Goal: Browse casually

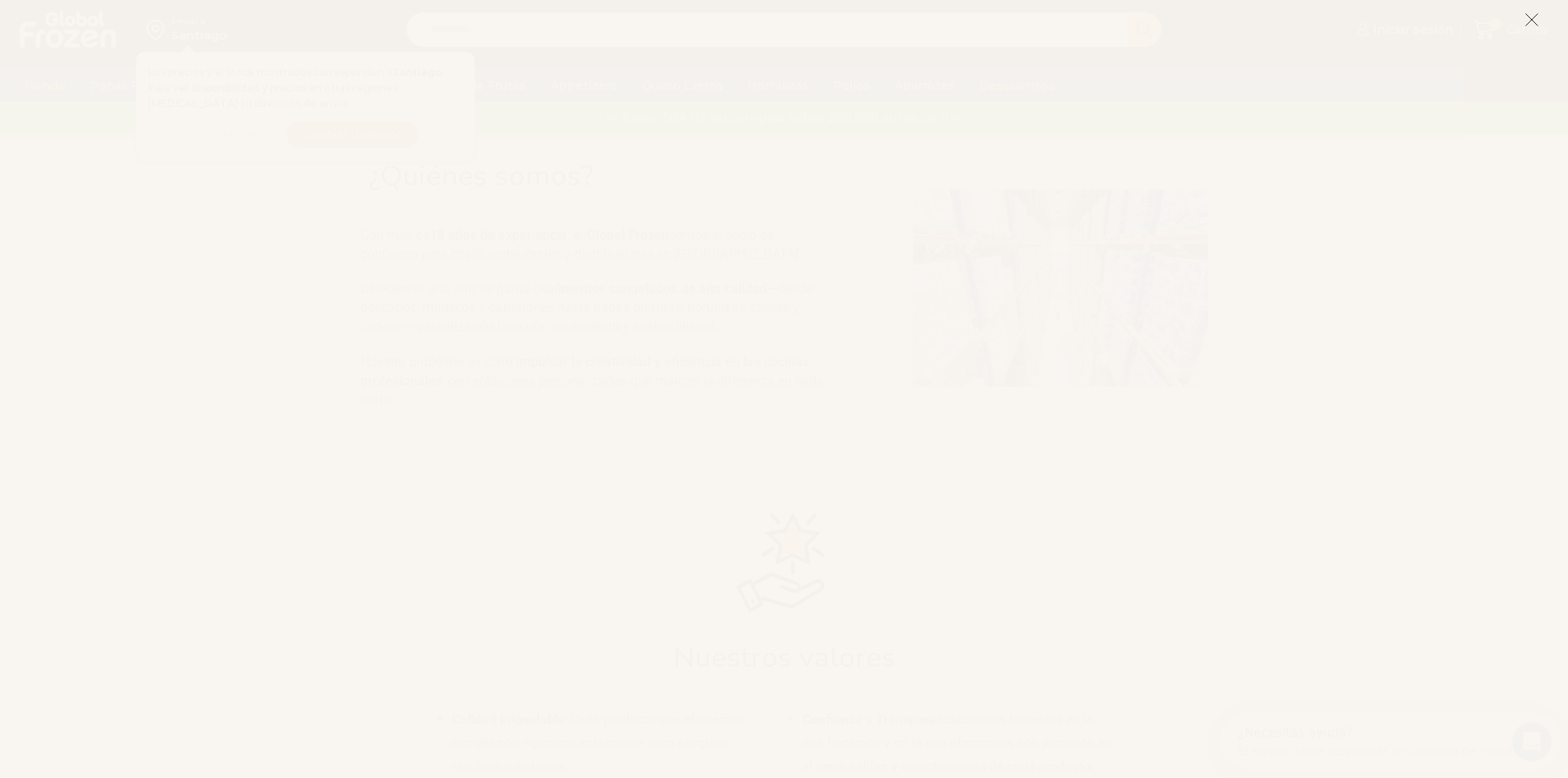
click at [1534, 9] on button at bounding box center [1531, 20] width 15 height 36
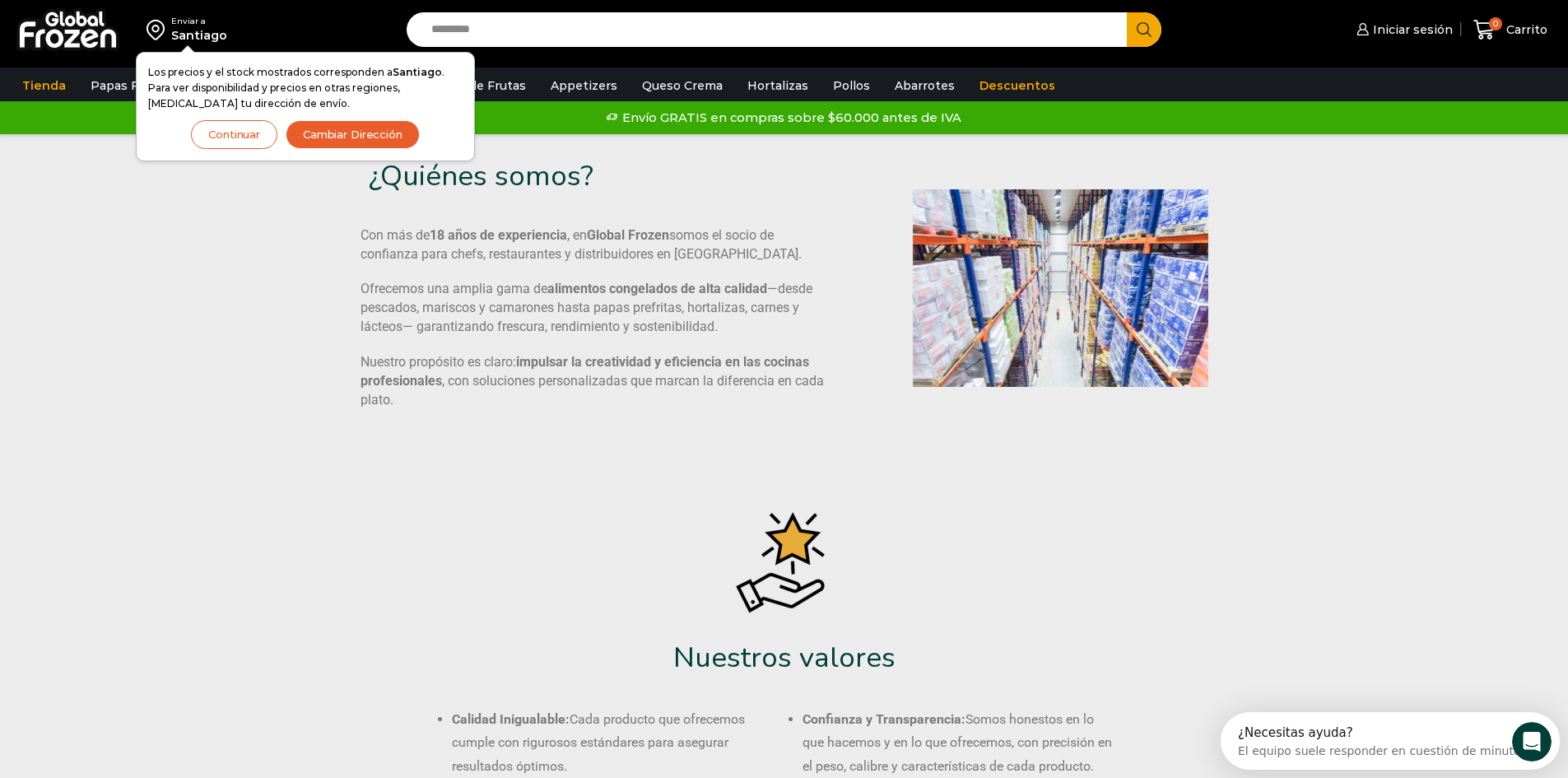
click at [226, 139] on button "Continuar" at bounding box center [234, 134] width 86 height 29
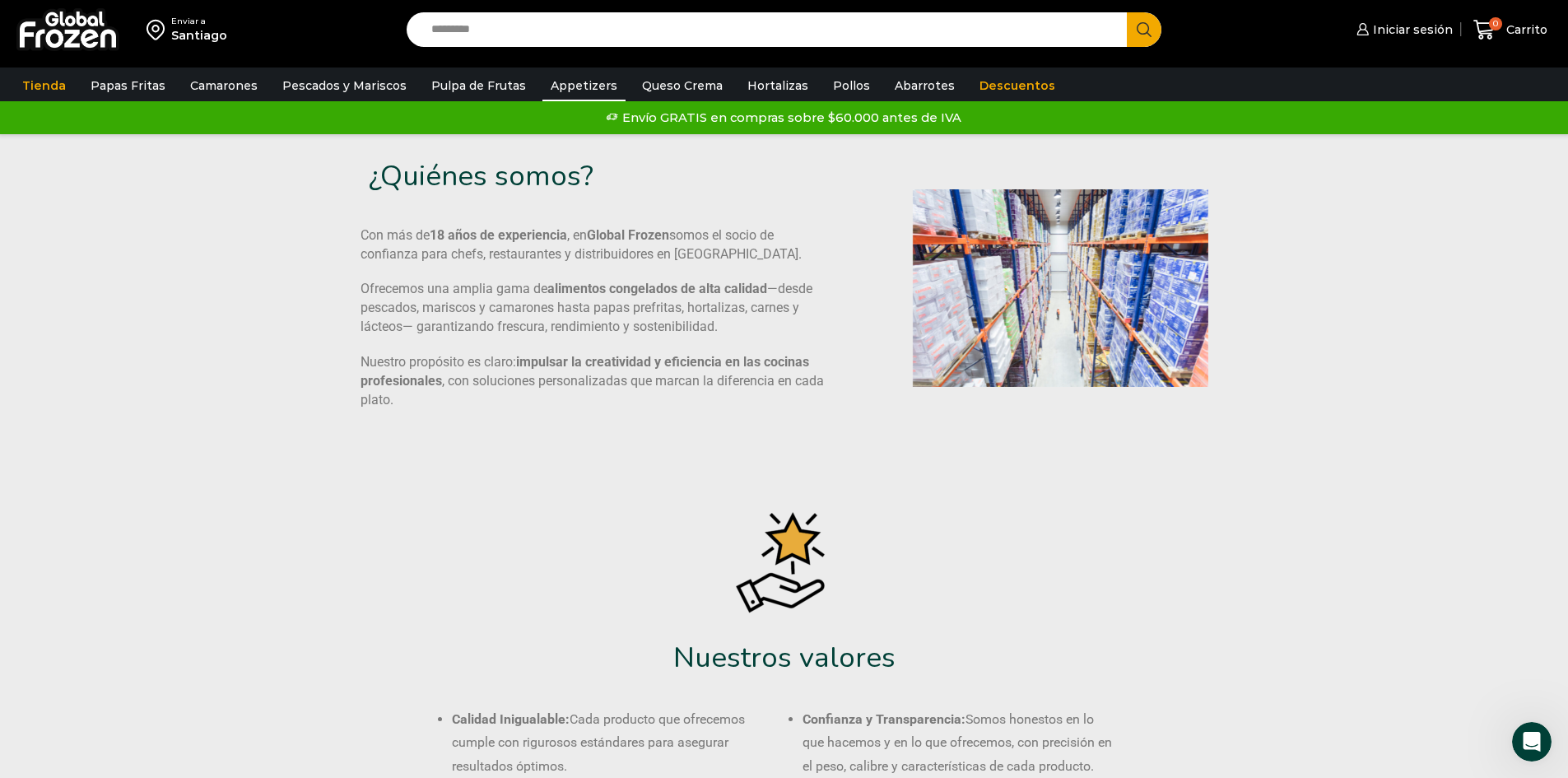
click at [571, 78] on link "Appetizers" at bounding box center [584, 85] width 83 height 31
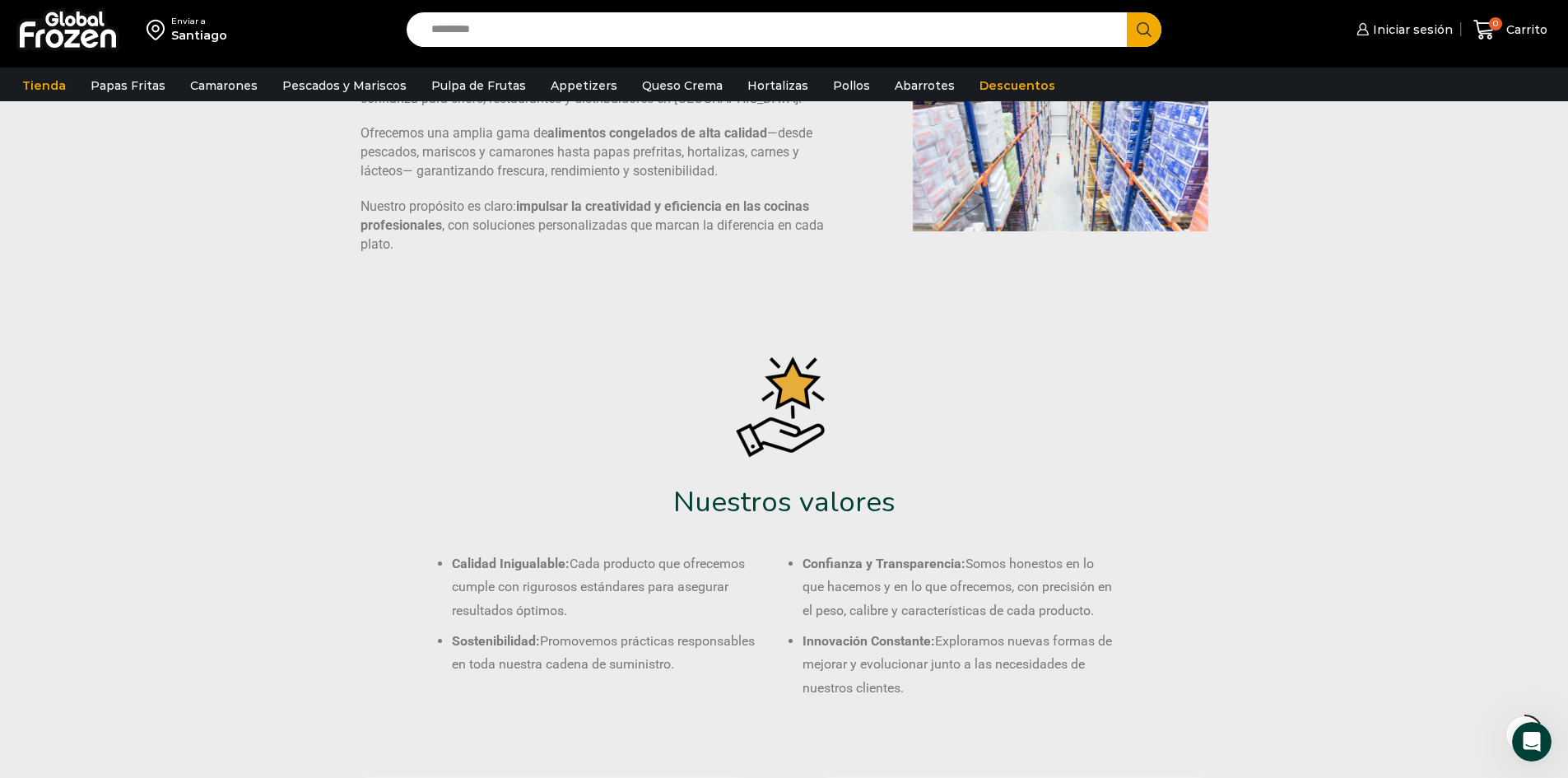
scroll to position [165, 0]
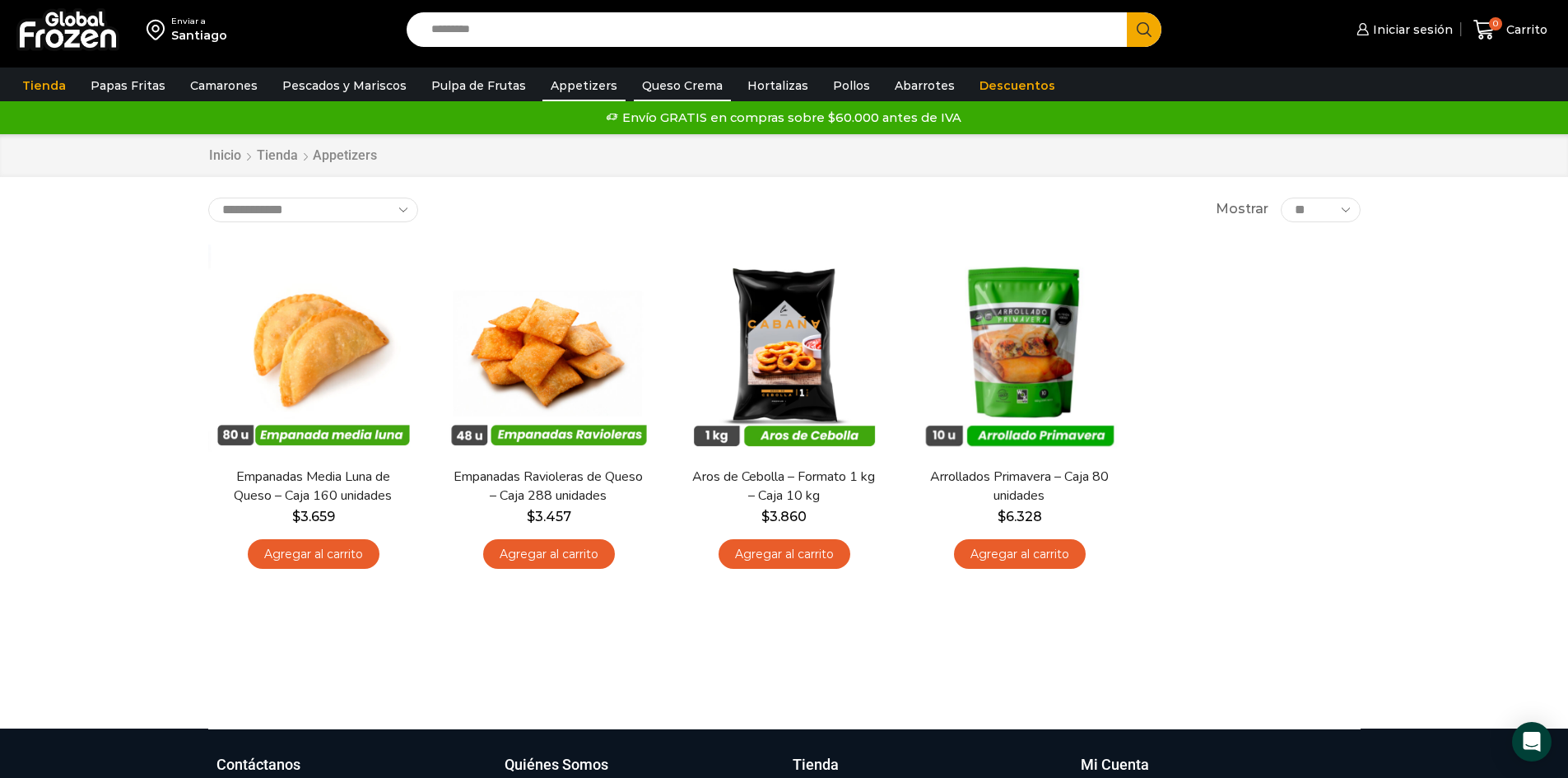
click at [699, 78] on link "Queso Crema" at bounding box center [682, 85] width 97 height 31
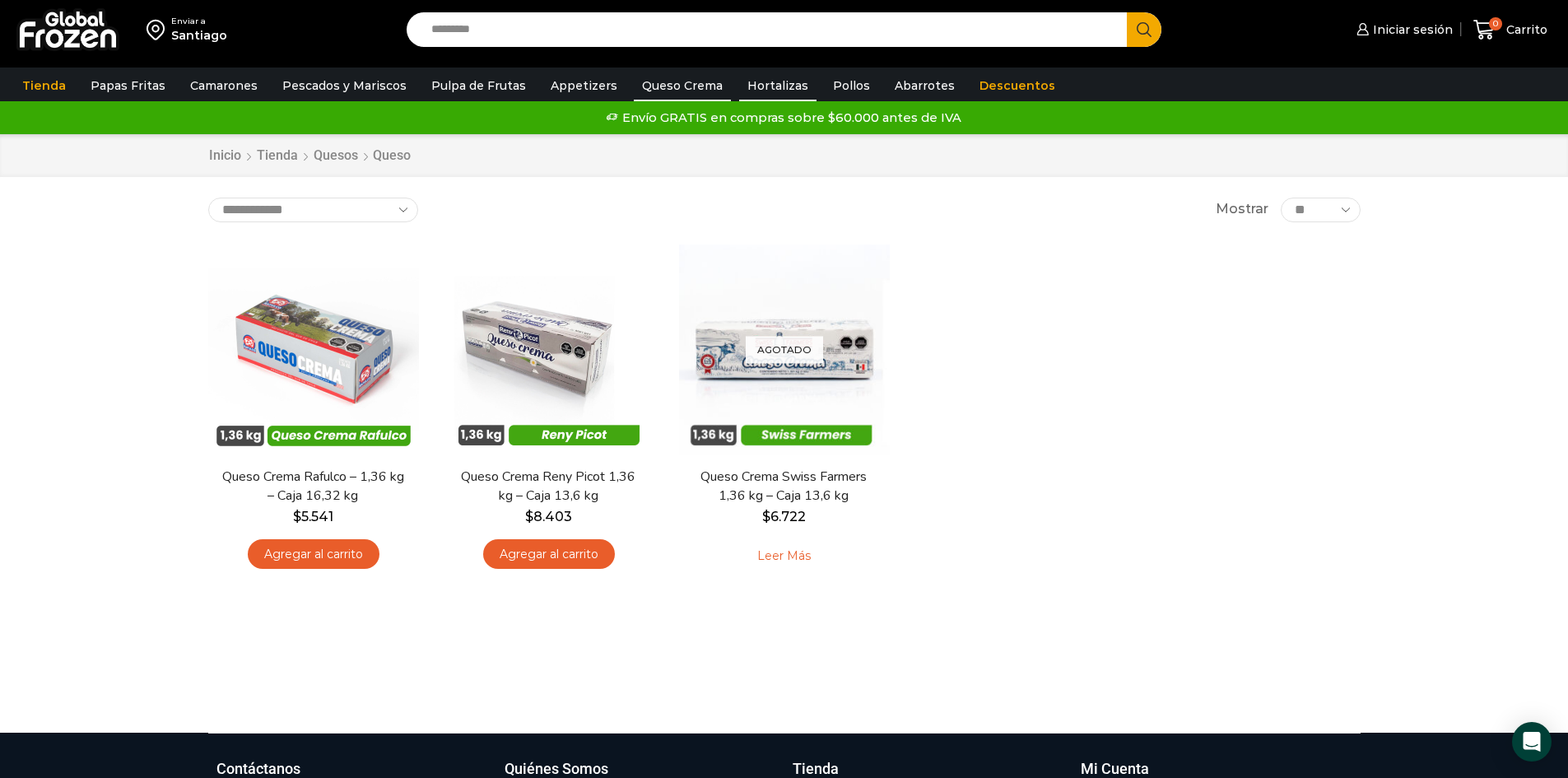
click at [781, 88] on link "Hortalizas" at bounding box center [778, 85] width 78 height 31
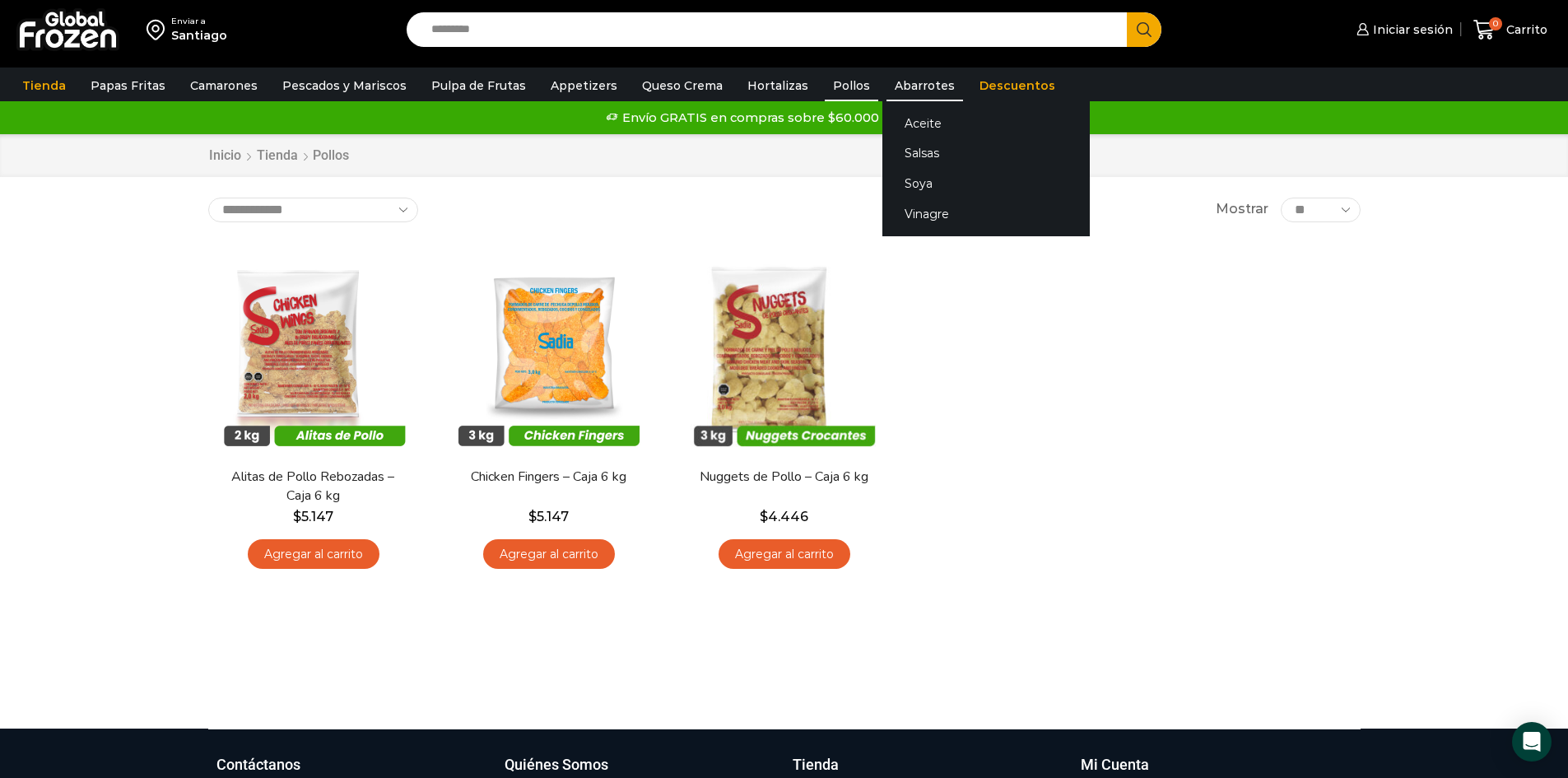
click at [887, 90] on link "Abarrotes" at bounding box center [925, 85] width 77 height 31
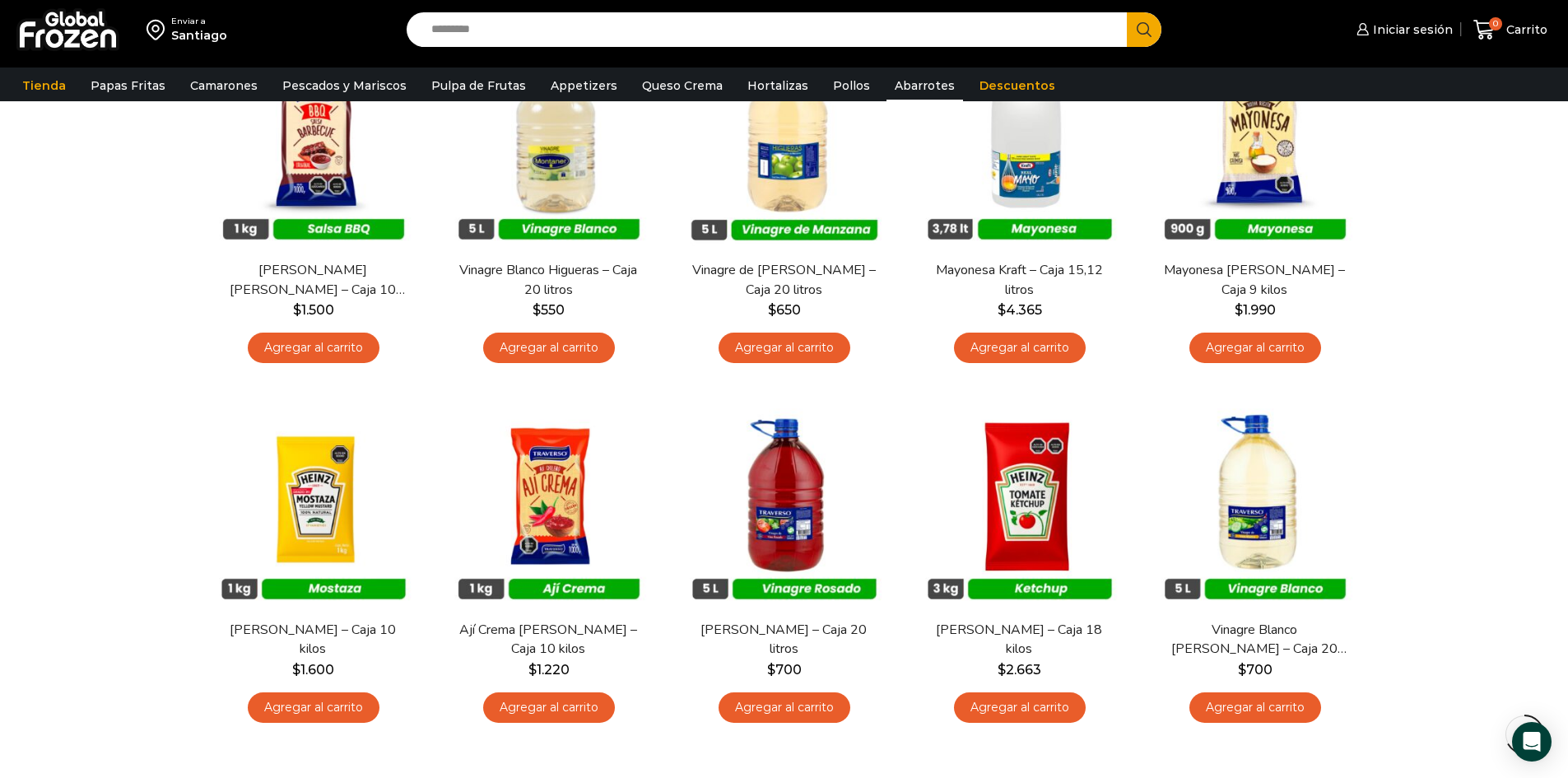
scroll to position [741, 0]
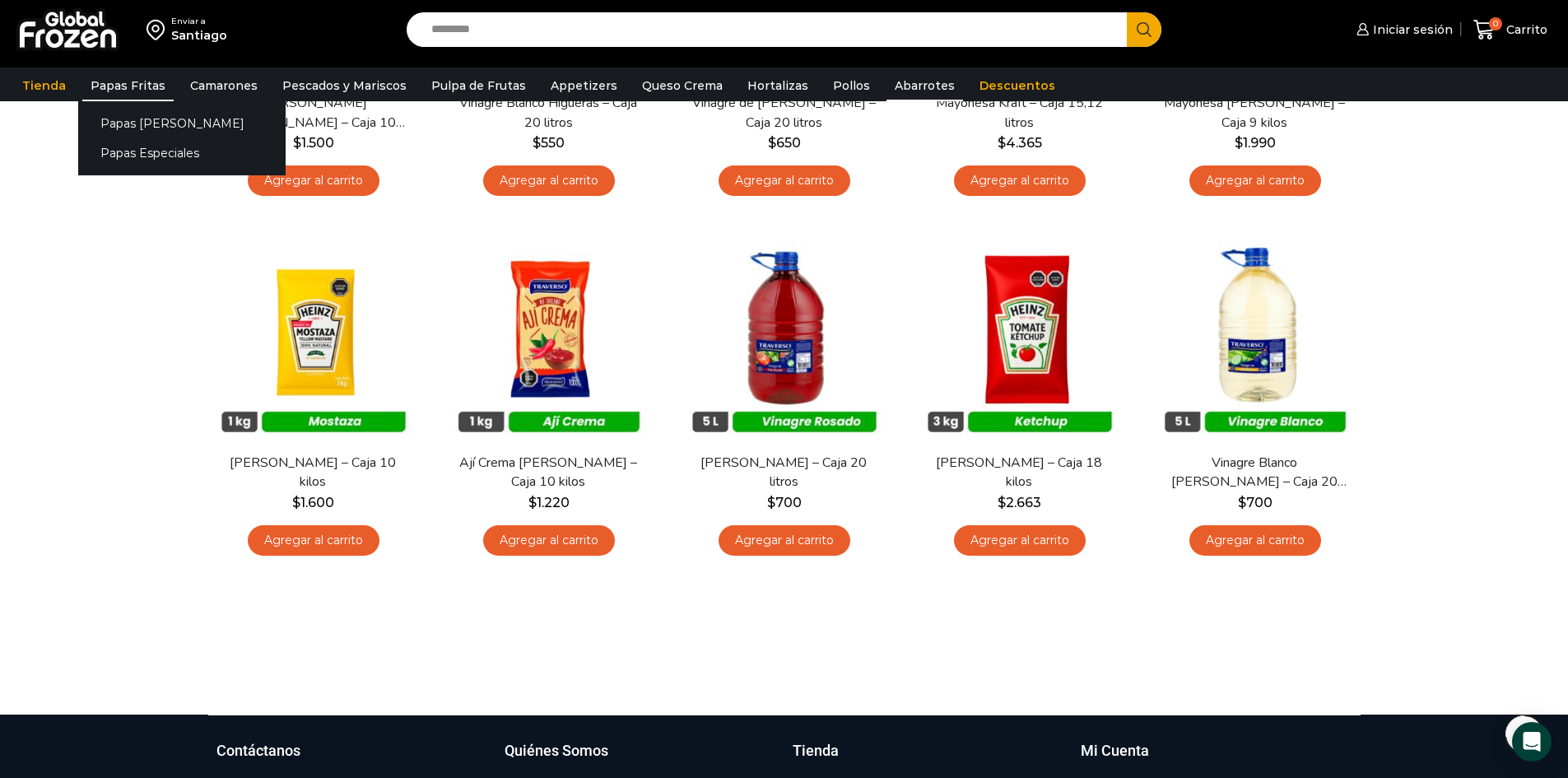
click at [89, 91] on link "Papas Fritas" at bounding box center [127, 85] width 91 height 31
